Goal: Task Accomplishment & Management: Manage account settings

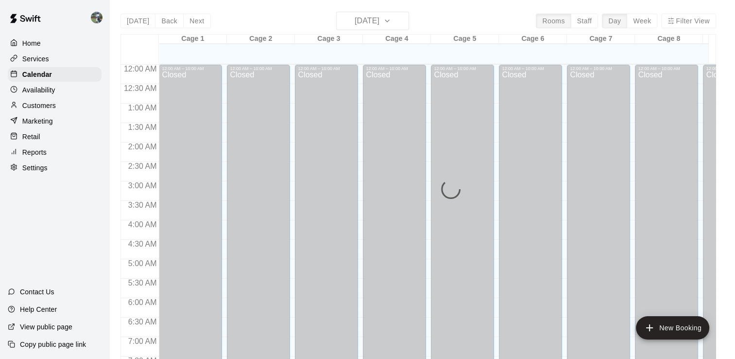
scroll to position [524, 0]
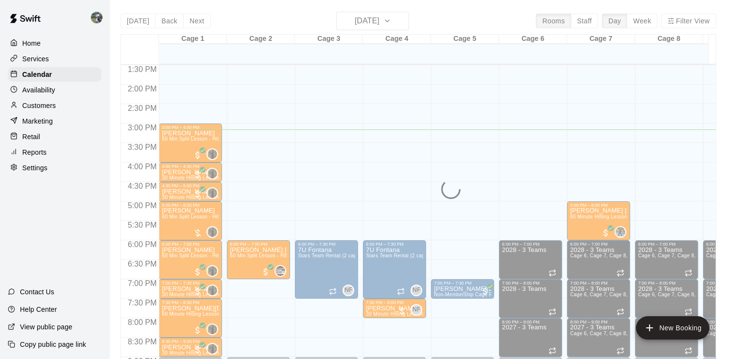
click at [400, 23] on div "Today Back Next Thursday Oct 09 Rooms Staff Day Week Filter View Cage 1 09 Thu …" at bounding box center [418, 191] width 596 height 359
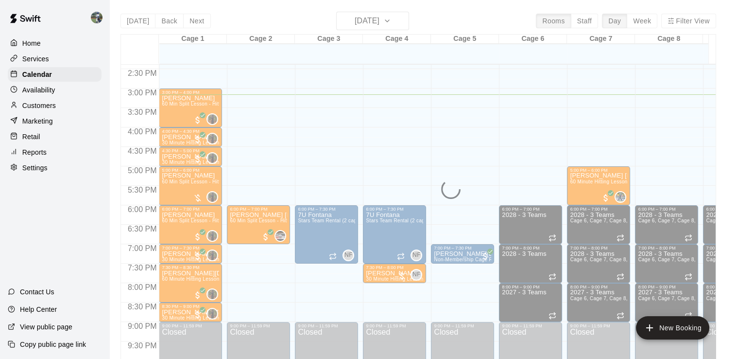
scroll to position [559, 0]
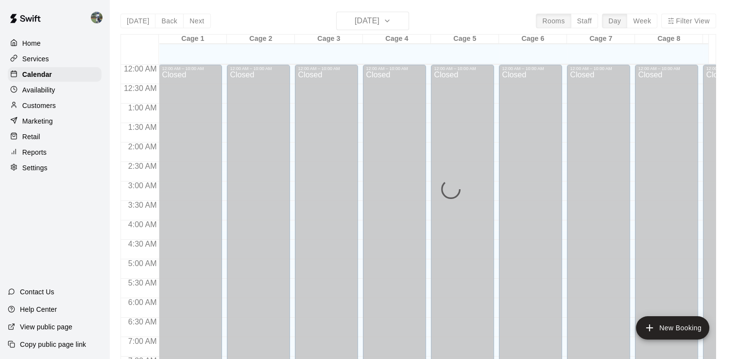
scroll to position [589, 0]
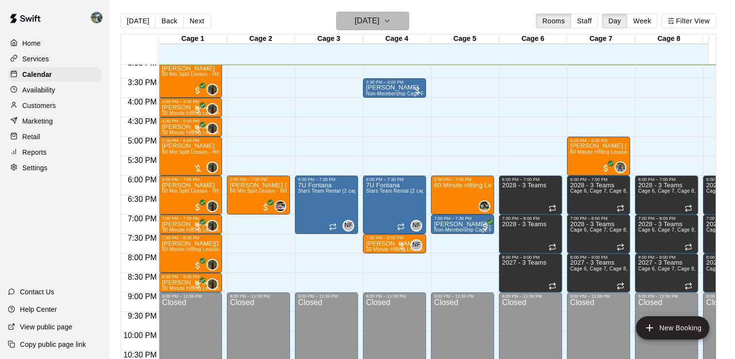
click at [391, 26] on icon "button" at bounding box center [387, 21] width 8 height 12
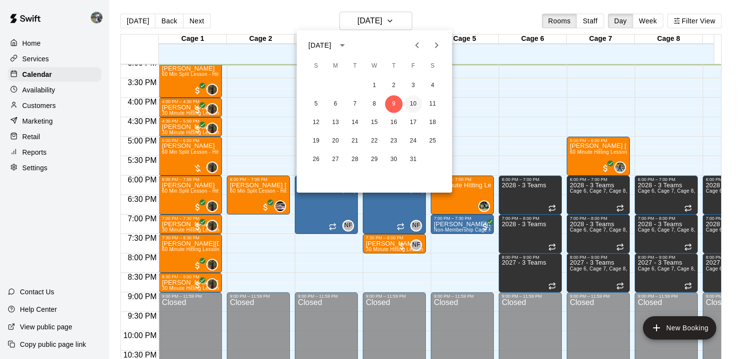
click at [414, 105] on button "10" at bounding box center [413, 103] width 17 height 17
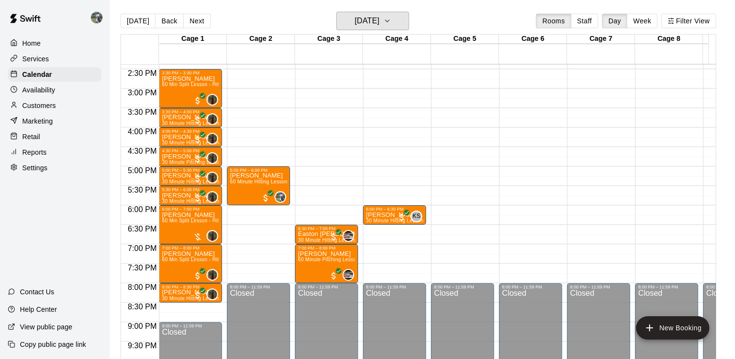
scroll to position [558, 0]
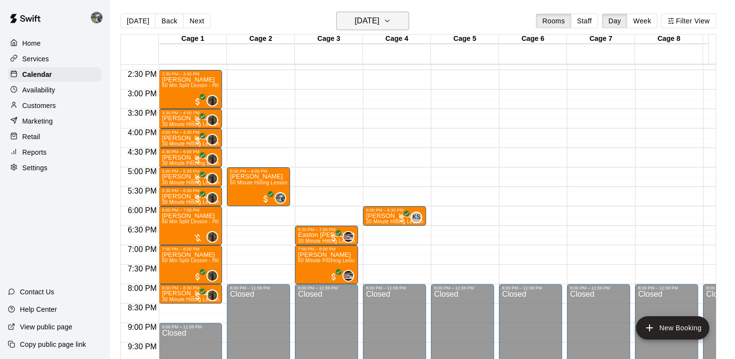
click at [391, 17] on icon "button" at bounding box center [387, 21] width 8 height 12
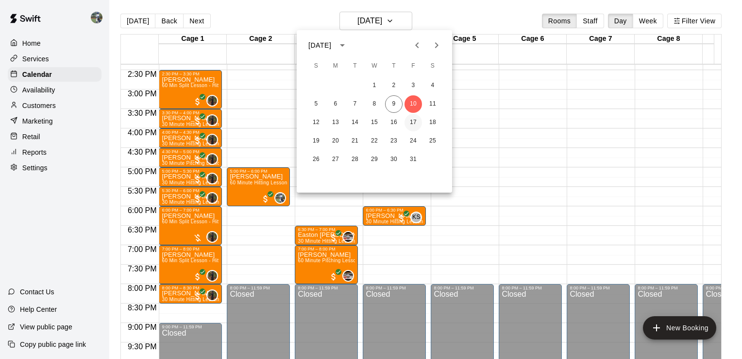
click at [413, 122] on button "17" at bounding box center [413, 122] width 17 height 17
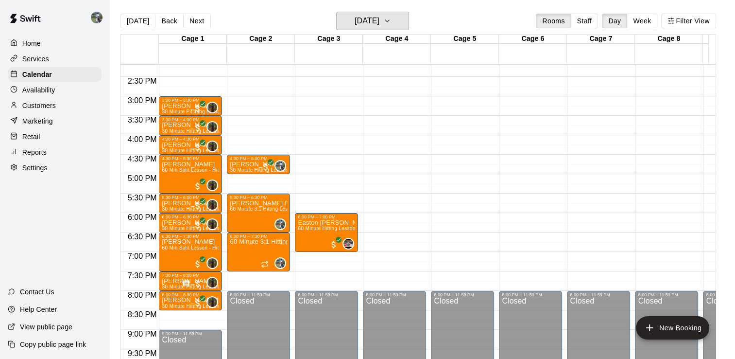
scroll to position [550, 0]
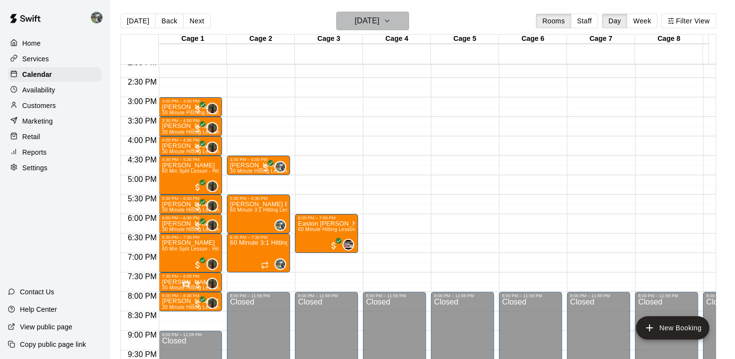
click at [391, 22] on icon "button" at bounding box center [387, 21] width 8 height 12
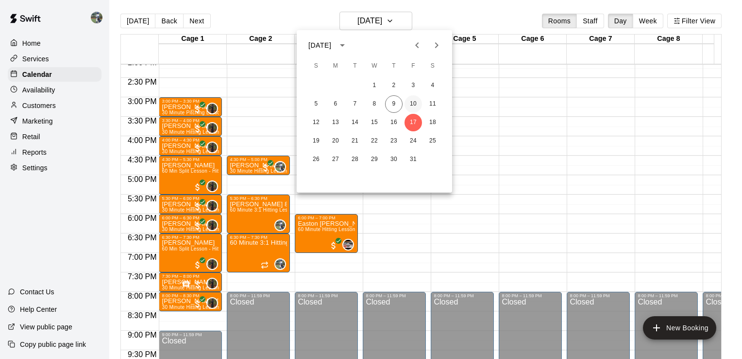
click at [416, 107] on button "10" at bounding box center [413, 103] width 17 height 17
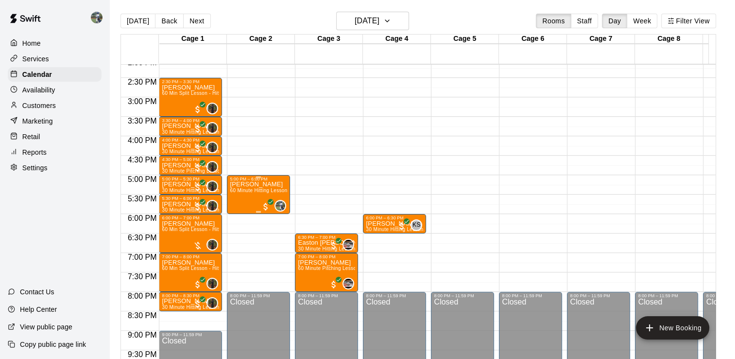
click at [269, 196] on div "[PERSON_NAME] 60 Minute Hitting Lesson" at bounding box center [258, 360] width 57 height 359
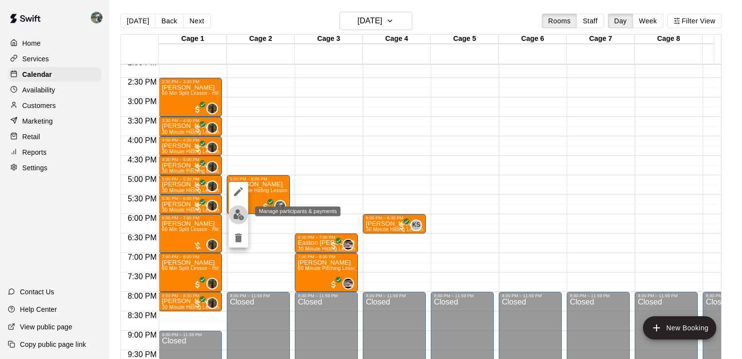
click at [239, 217] on img "edit" at bounding box center [238, 214] width 11 height 11
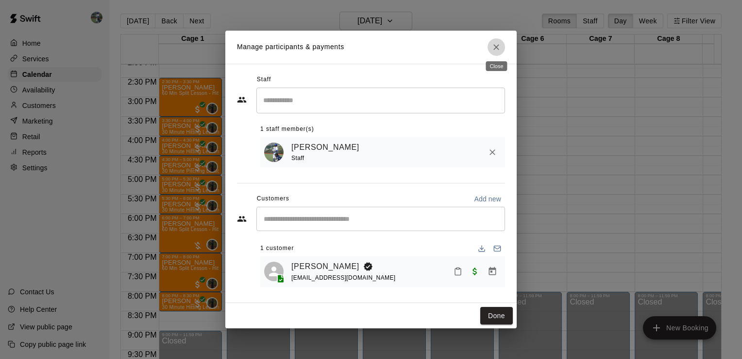
click at [500, 42] on icon "Close" at bounding box center [497, 47] width 10 height 10
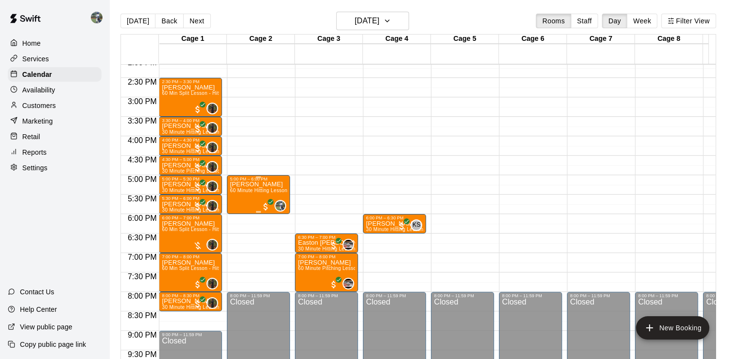
click at [253, 201] on div "[PERSON_NAME] 60 Minute Hitting Lesson" at bounding box center [258, 360] width 57 height 359
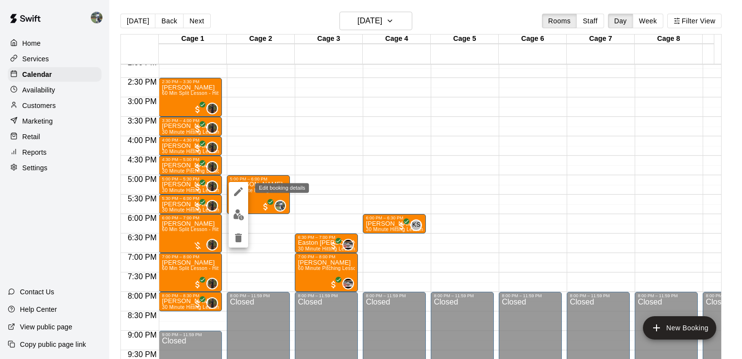
click at [237, 190] on icon "edit" at bounding box center [239, 192] width 12 height 12
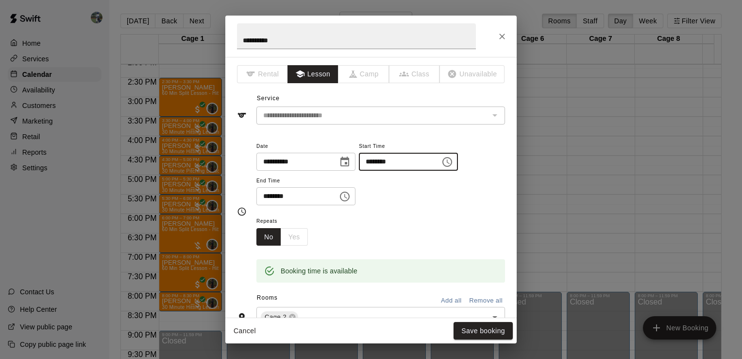
click at [384, 164] on input "********" at bounding box center [396, 162] width 75 height 18
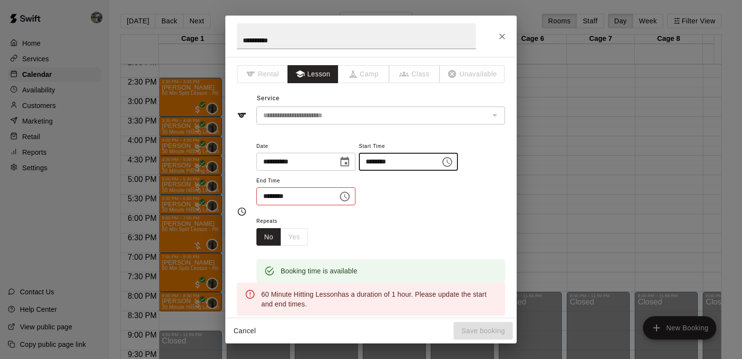
type input "********"
click at [263, 196] on input "********" at bounding box center [293, 196] width 75 height 18
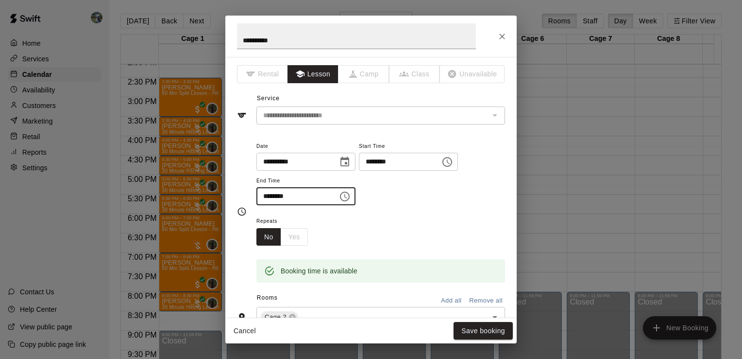
type input "********"
click at [351, 164] on icon "Choose date, selected date is Oct 10, 2025" at bounding box center [345, 162] width 12 height 12
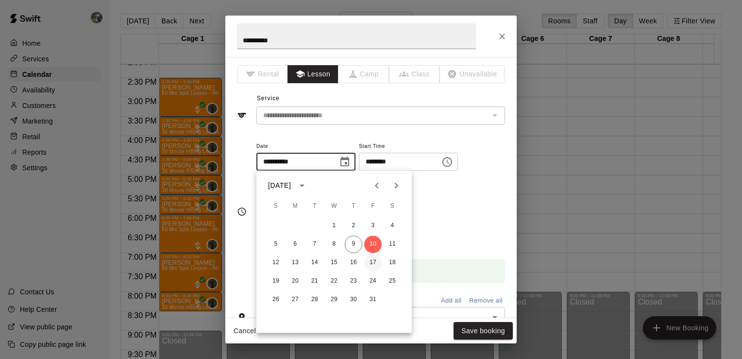
click at [371, 261] on button "17" at bounding box center [372, 262] width 17 height 17
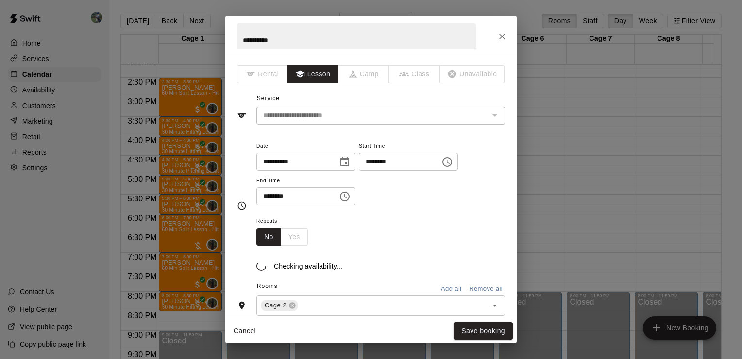
type input "**********"
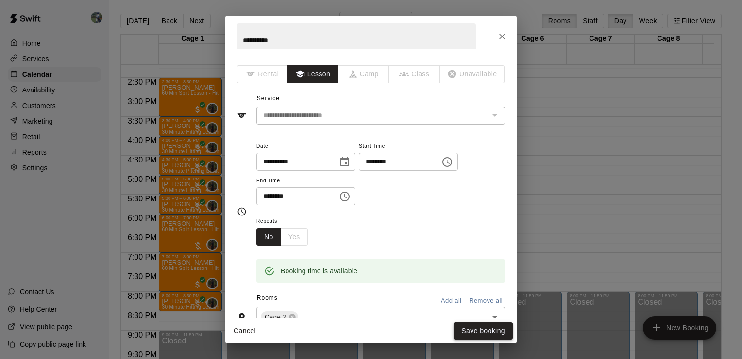
click at [473, 325] on button "Save booking" at bounding box center [483, 331] width 59 height 18
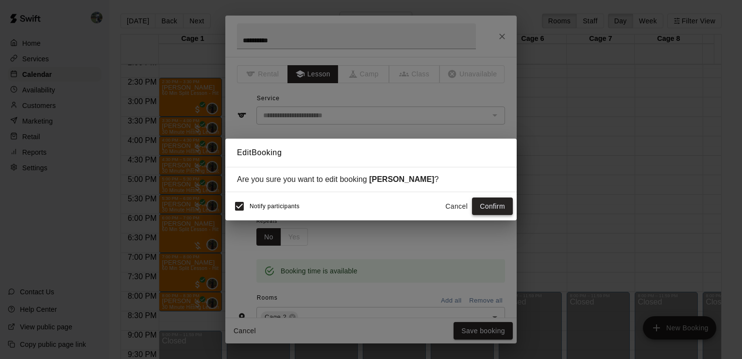
click at [492, 209] on button "Confirm" at bounding box center [492, 206] width 41 height 18
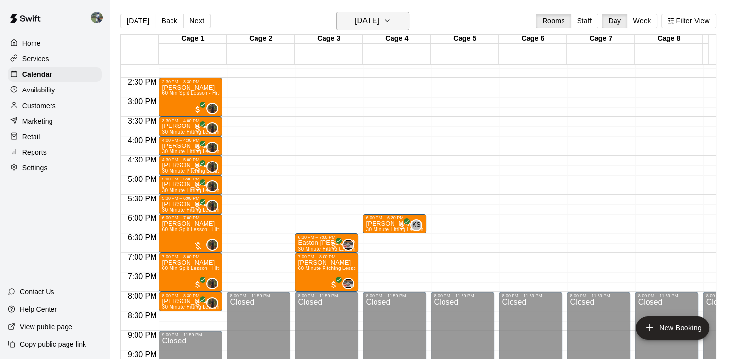
click at [379, 26] on h6 "[DATE]" at bounding box center [367, 21] width 25 height 14
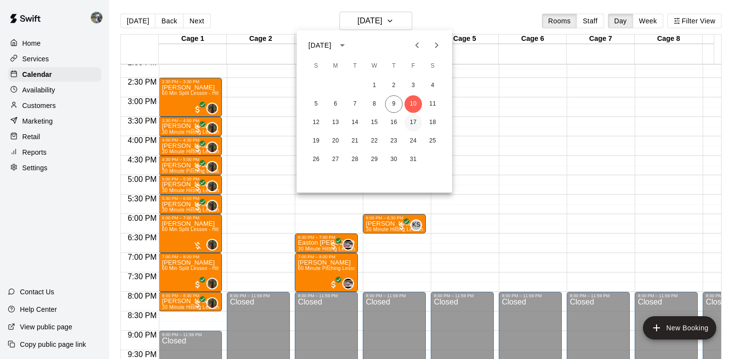
click at [412, 124] on button "17" at bounding box center [413, 122] width 17 height 17
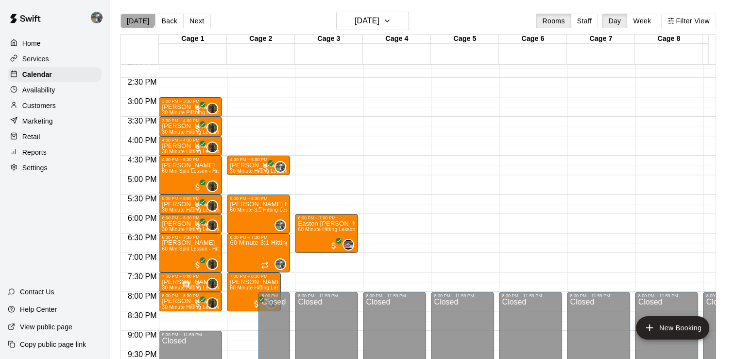
click at [135, 14] on button "[DATE]" at bounding box center [137, 21] width 35 height 15
